Goal: Navigation & Orientation: Go to known website

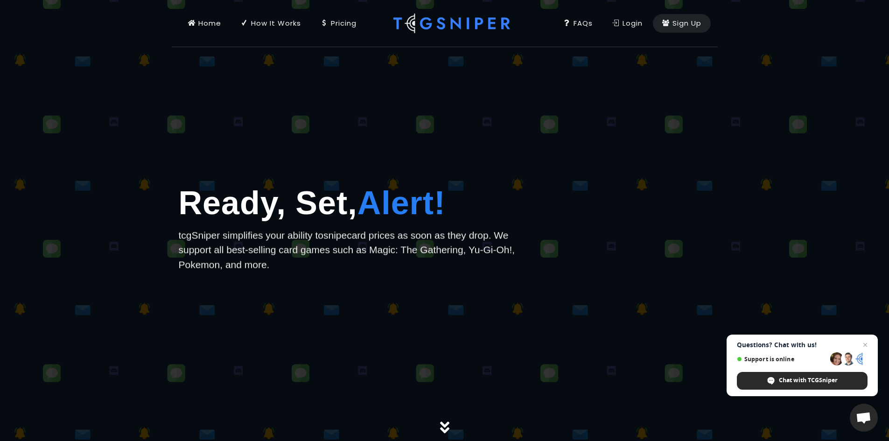
click at [404, 252] on p "tcgSniper simplifies your ability to snipe card prices as soon as they drop. We…" at bounding box center [354, 250] width 350 height 44
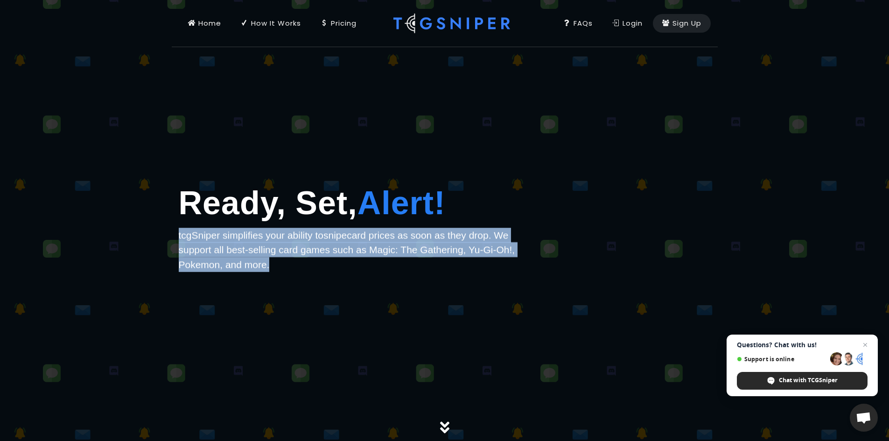
click at [404, 252] on p "tcgSniper simplifies your ability to snipe card prices as soon as they drop. We…" at bounding box center [354, 250] width 350 height 44
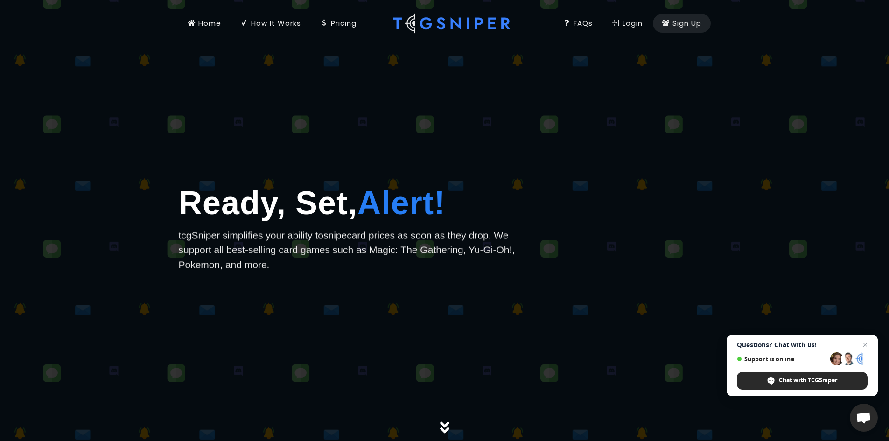
click at [404, 252] on p "tcgSniper simplifies your ability to snipe card prices as soon as they drop. We…" at bounding box center [354, 250] width 350 height 44
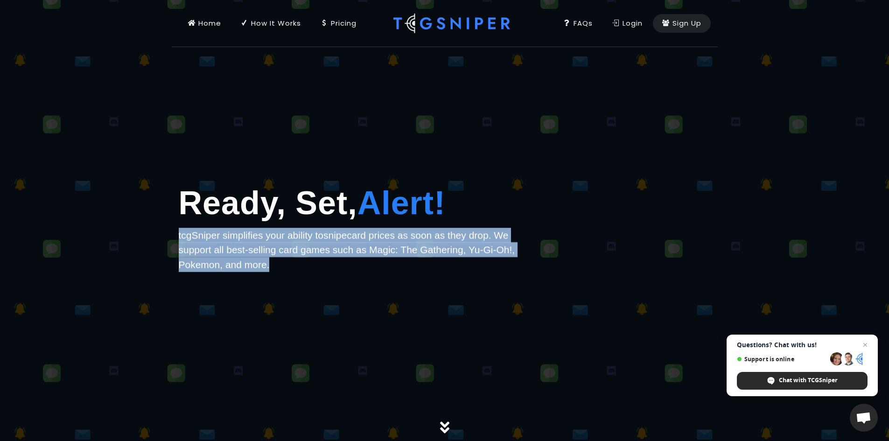
click at [404, 252] on p "tcgSniper simplifies your ability to snipe card prices as soon as they drop. We…" at bounding box center [354, 250] width 350 height 44
click at [454, 254] on p "tcgSniper simplifies your ability to snipe card prices as soon as they drop. We…" at bounding box center [354, 250] width 350 height 44
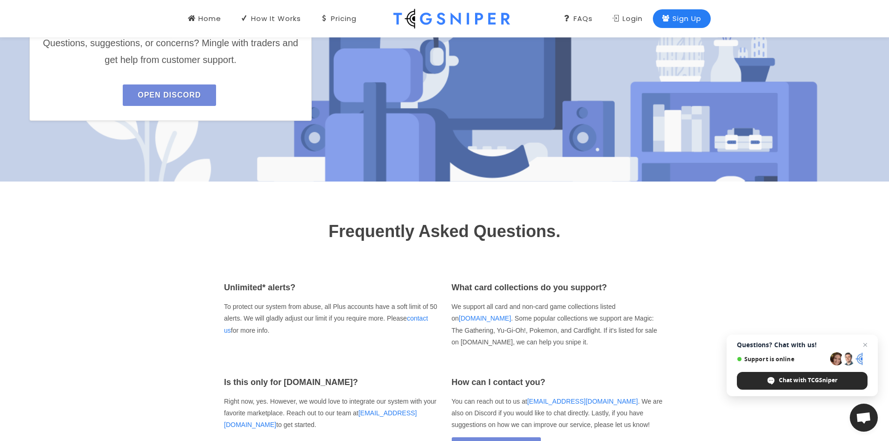
scroll to position [1231, 0]
click at [866, 347] on span "Close chat" at bounding box center [866, 345] width 12 height 12
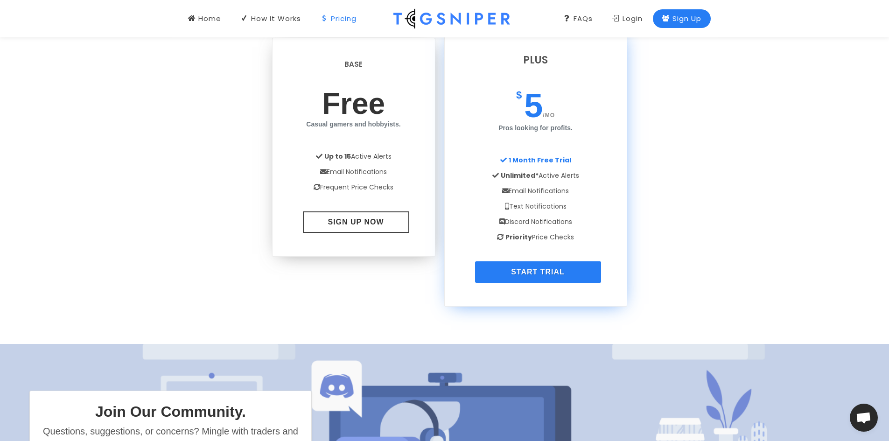
scroll to position [697, 0]
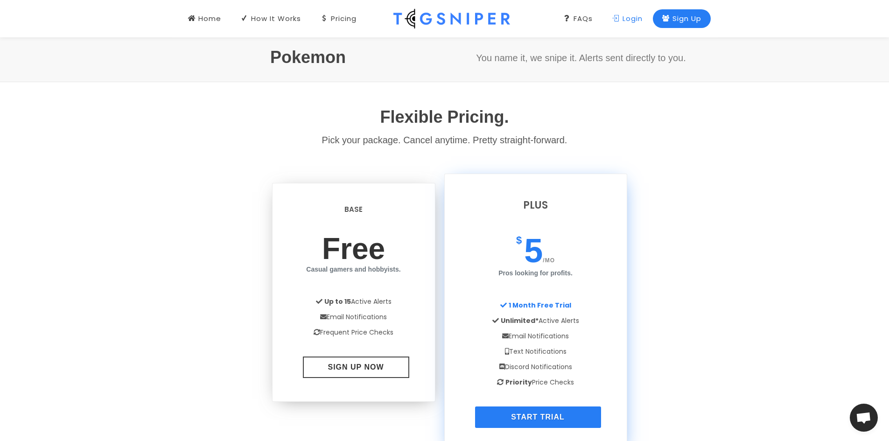
click at [622, 19] on div "Login" at bounding box center [627, 19] width 30 height 10
